Goal: Navigation & Orientation: Find specific page/section

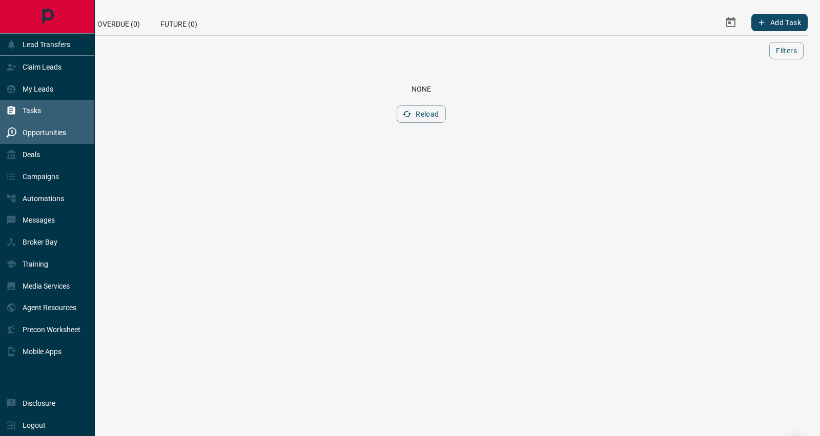
click at [39, 134] on p "Opportunities" at bounding box center [45, 133] width 44 height 8
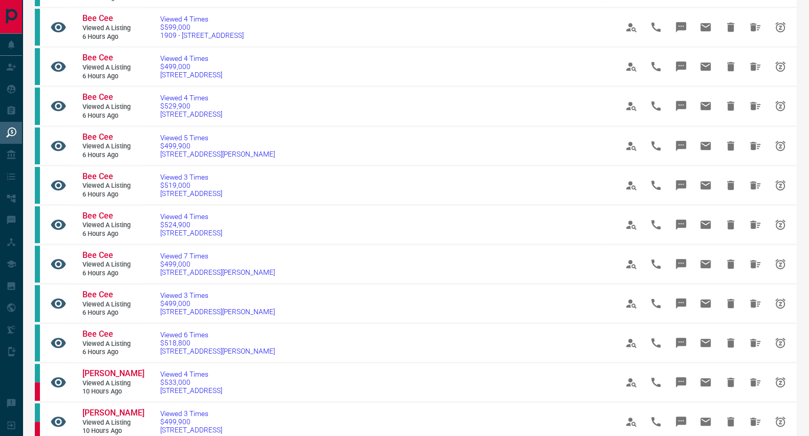
scroll to position [719, 0]
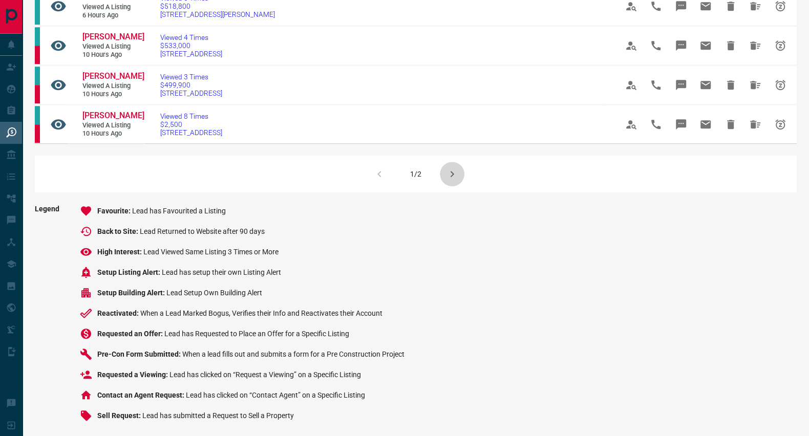
click at [450, 168] on icon "button" at bounding box center [452, 174] width 12 height 12
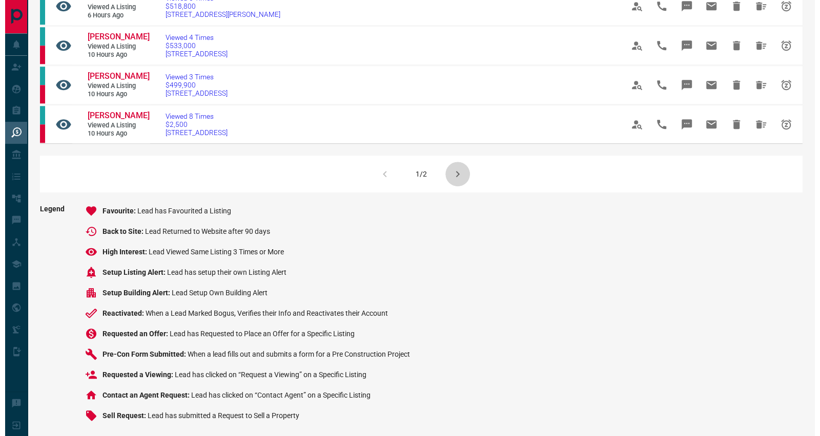
scroll to position [0, 0]
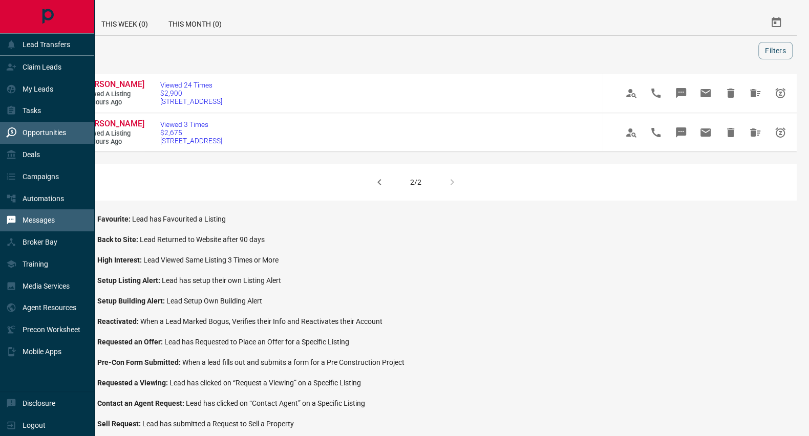
click at [59, 219] on div "Messages" at bounding box center [47, 221] width 95 height 22
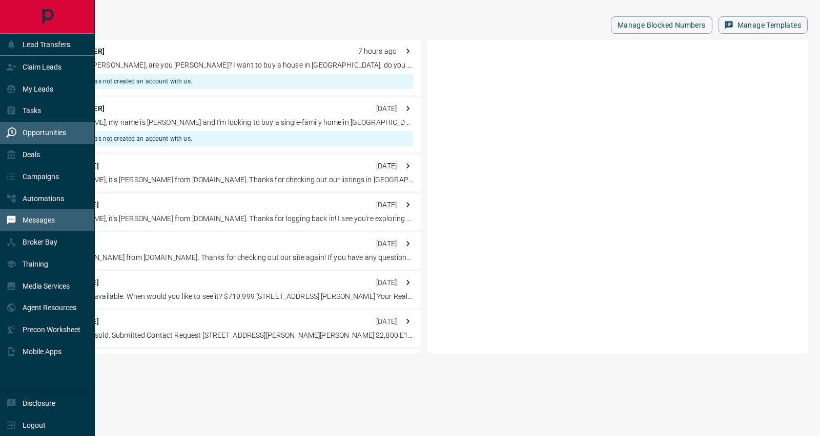
click at [76, 143] on div "Opportunities" at bounding box center [47, 133] width 95 height 22
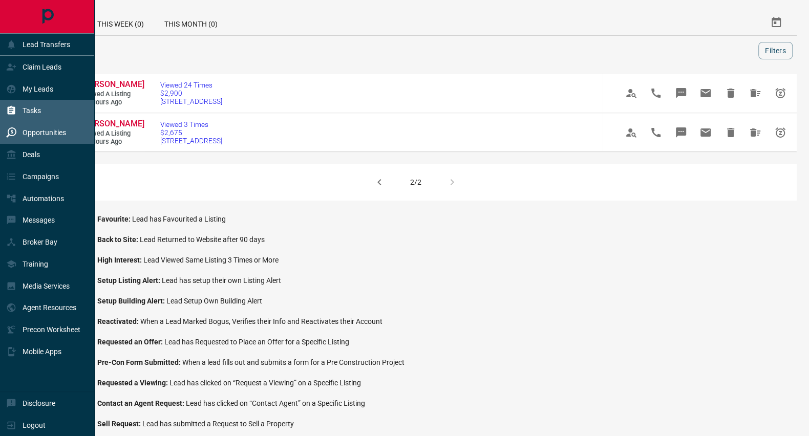
click at [69, 116] on div "Tasks" at bounding box center [47, 111] width 95 height 22
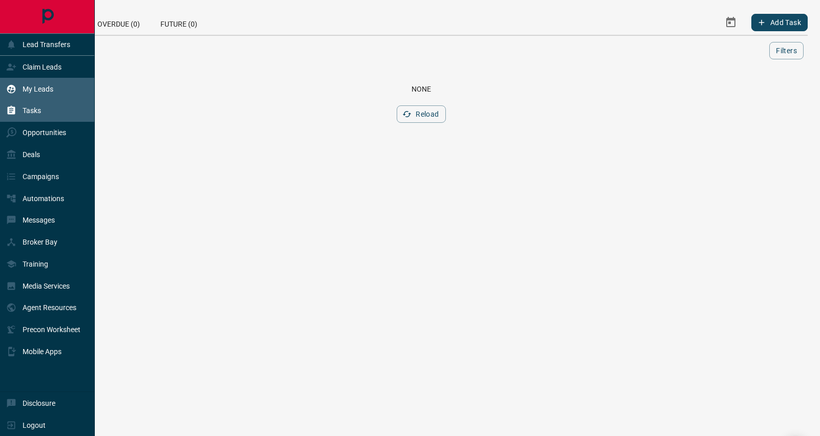
click at [60, 85] on div "My Leads" at bounding box center [47, 89] width 95 height 22
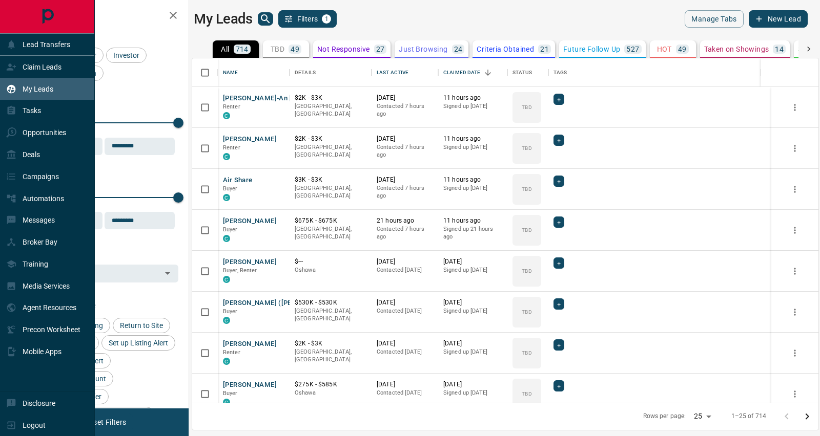
scroll to position [335, 616]
